Goal: Complete application form

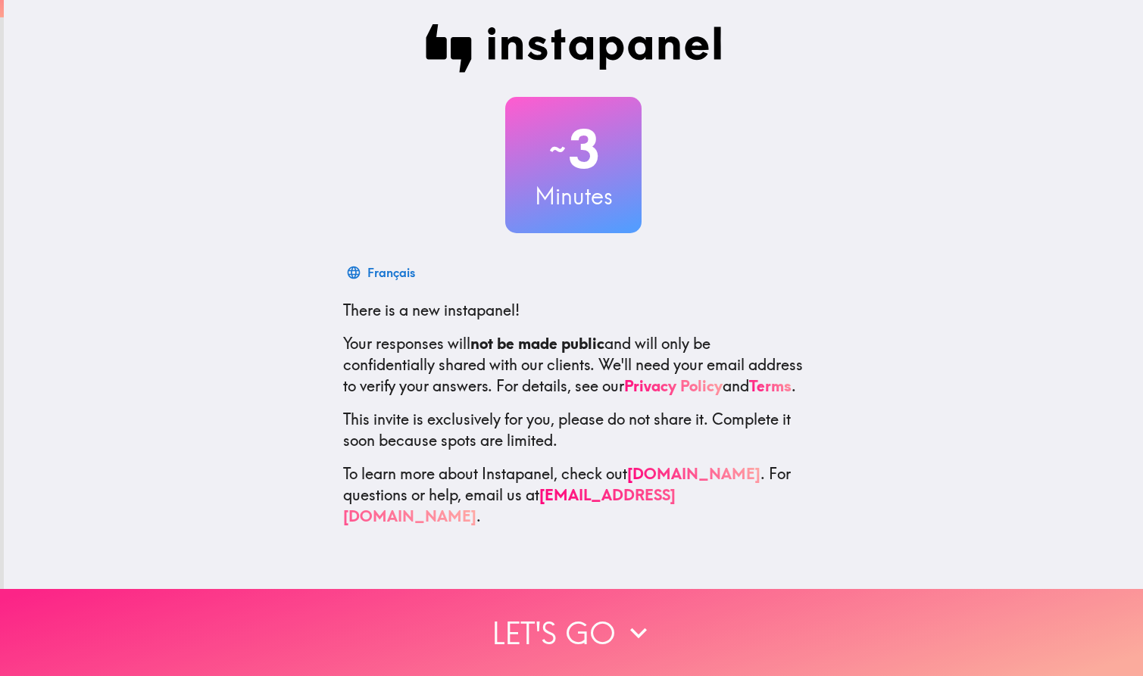
click at [568, 625] on button "Let's go" at bounding box center [571, 632] width 1143 height 87
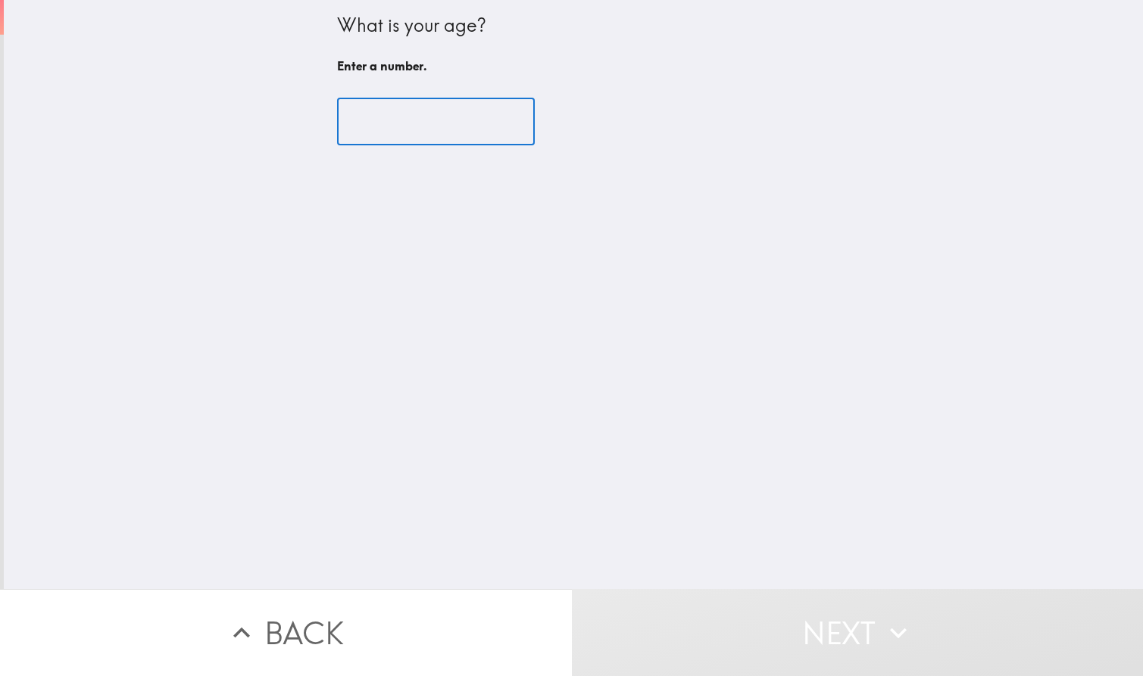
click at [421, 122] on input "number" at bounding box center [436, 121] width 198 height 47
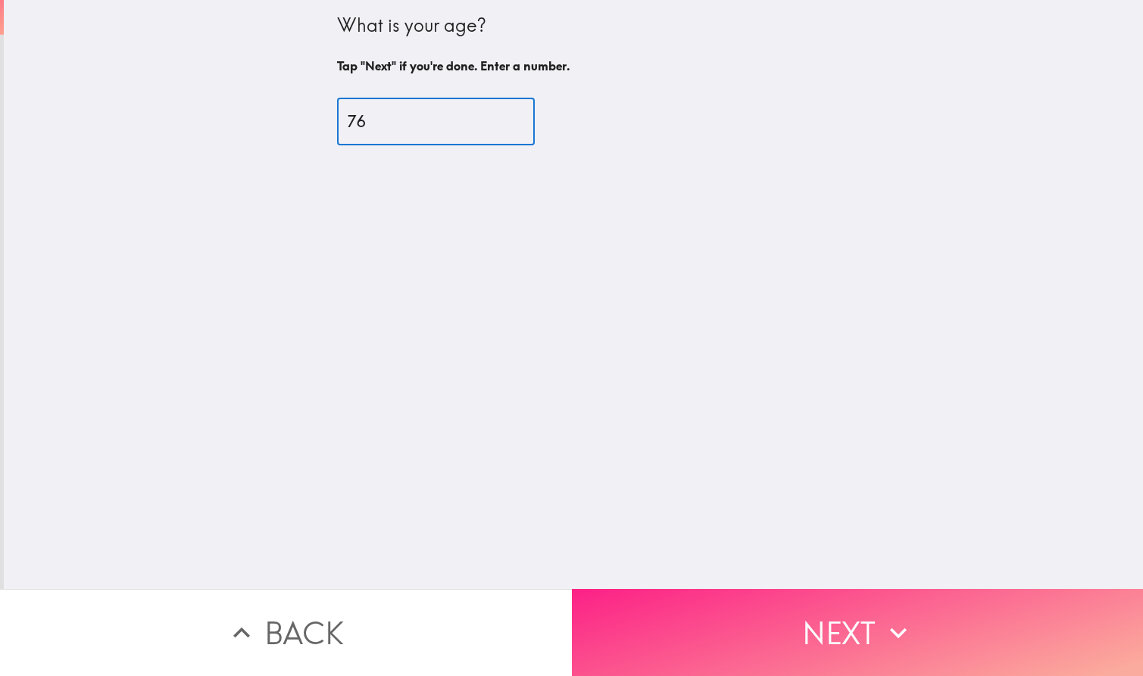
type input "76"
click at [874, 601] on button "Next" at bounding box center [858, 632] width 572 height 87
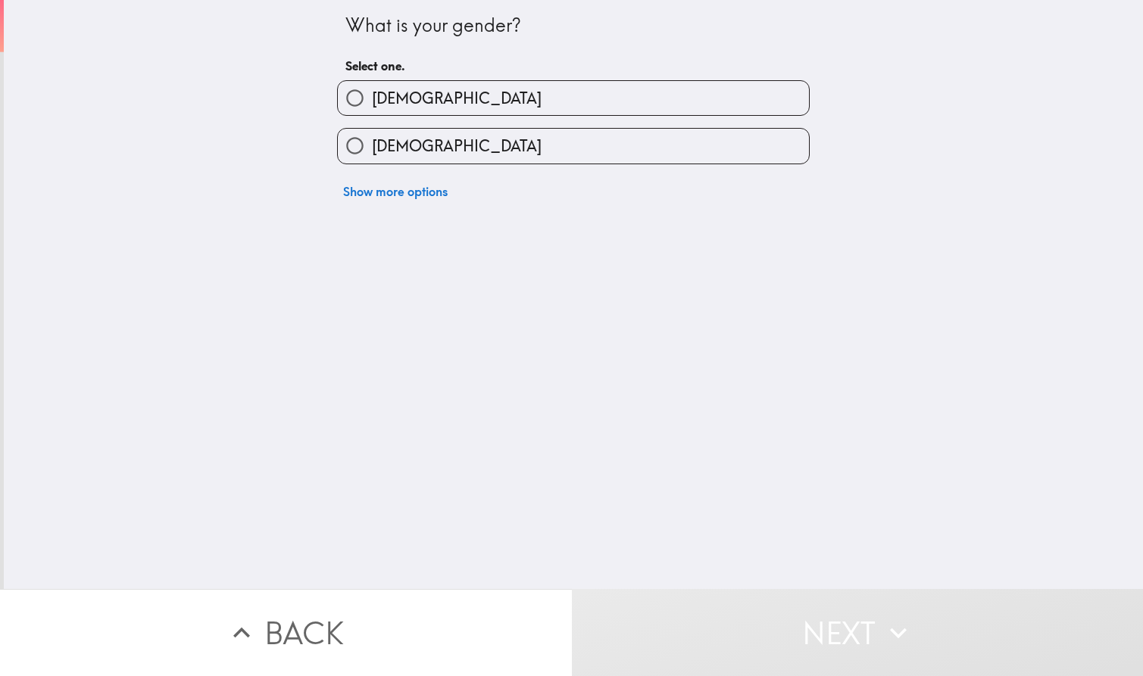
click at [410, 97] on label "[DEMOGRAPHIC_DATA]" at bounding box center [573, 98] width 471 height 34
click at [372, 97] on input "[DEMOGRAPHIC_DATA]" at bounding box center [355, 98] width 34 height 34
radio input "true"
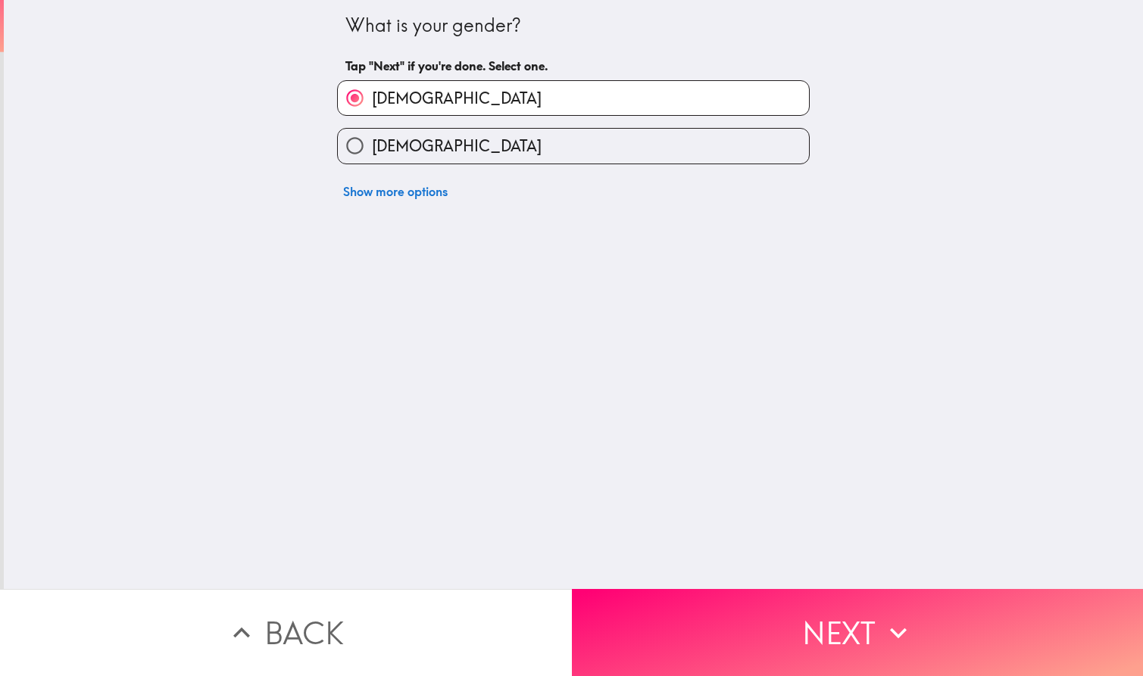
drag, startPoint x: 821, startPoint y: 633, endPoint x: 910, endPoint y: 553, distance: 119.5
click at [821, 632] on button "Next" at bounding box center [858, 632] width 572 height 87
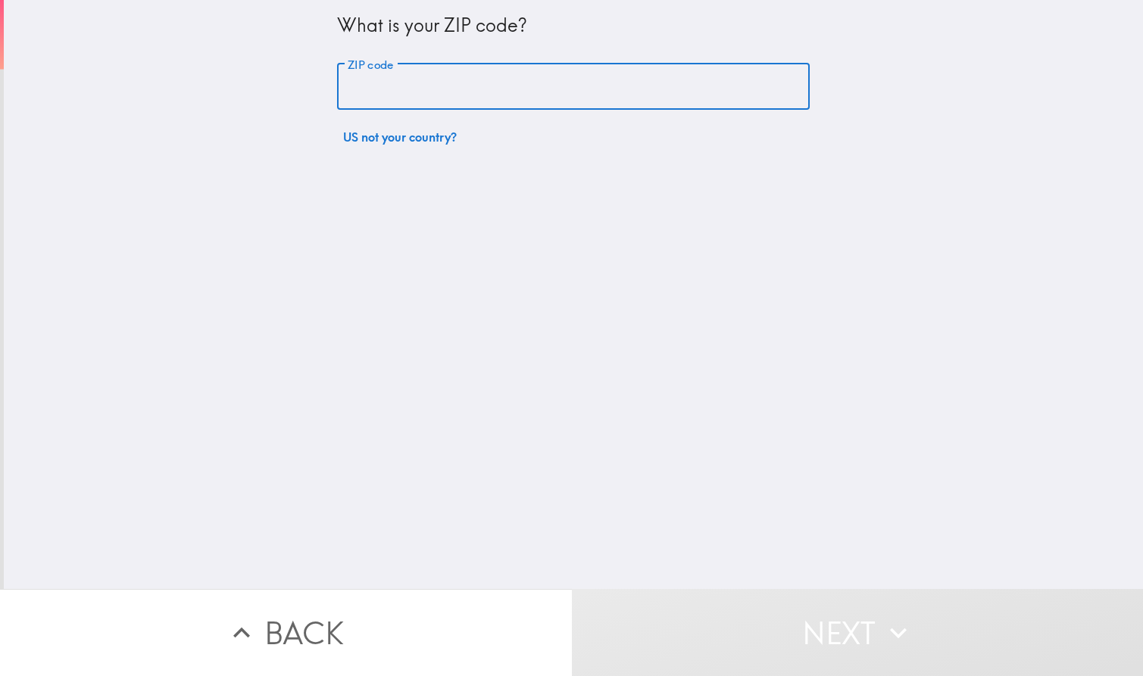
click at [455, 86] on input "ZIP code" at bounding box center [573, 87] width 472 height 47
type input "85747"
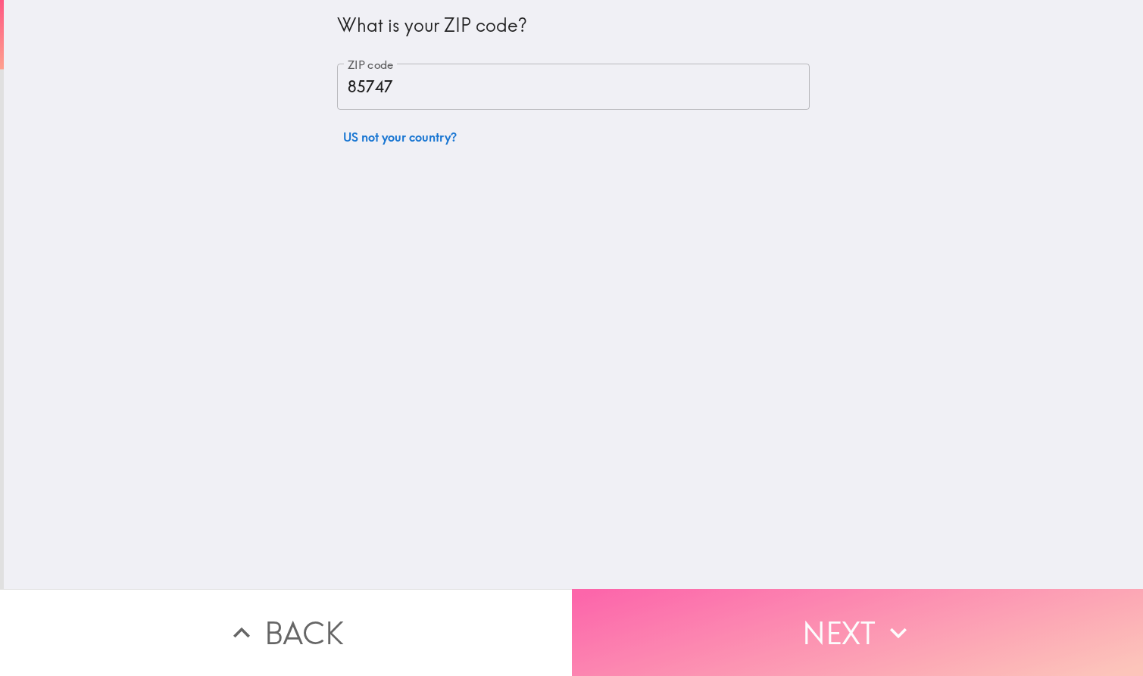
click at [865, 624] on button "Next" at bounding box center [858, 632] width 572 height 87
click at [844, 628] on button "Next" at bounding box center [858, 632] width 572 height 87
